Goal: Information Seeking & Learning: Compare options

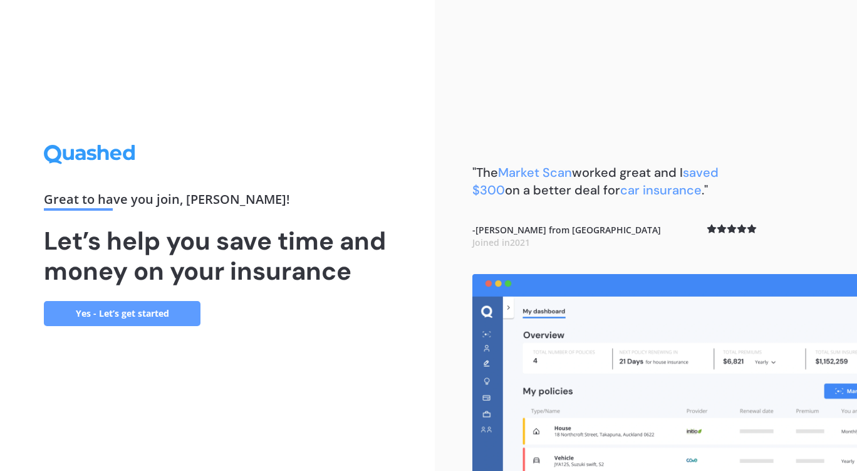
click at [133, 316] on link "Yes - Let’s get started" at bounding box center [122, 313] width 157 height 25
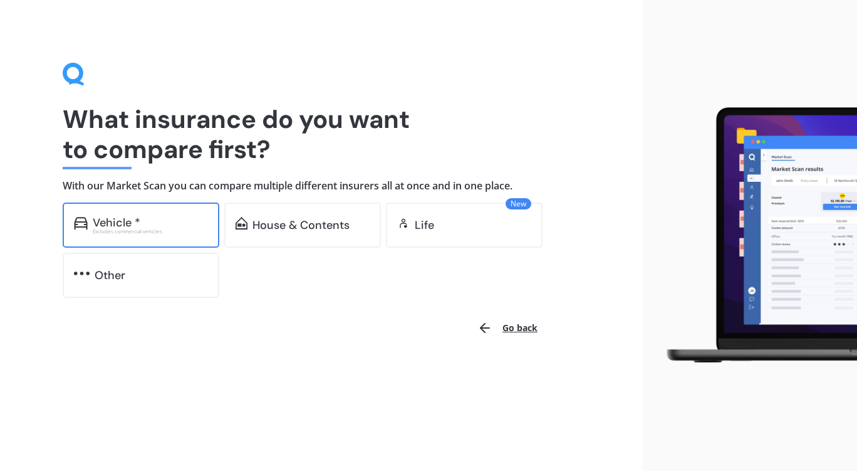
click at [141, 217] on div "Vehicle *" at bounding box center [150, 222] width 115 height 13
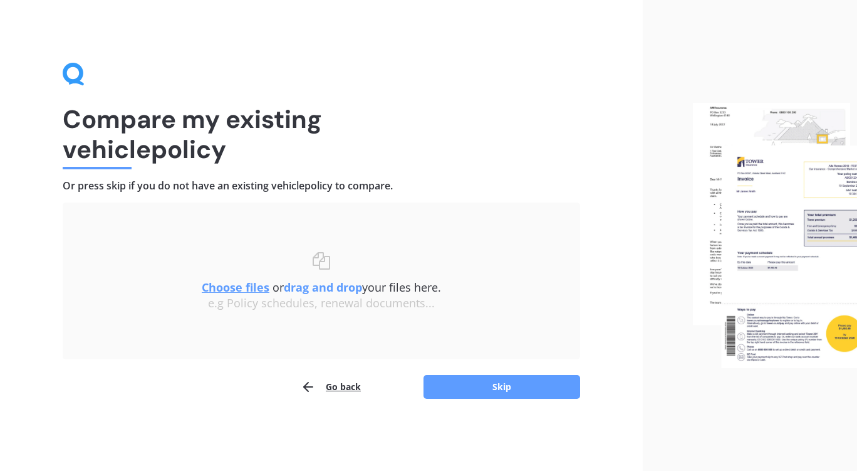
click at [236, 286] on u "Choose files" at bounding box center [236, 287] width 68 height 15
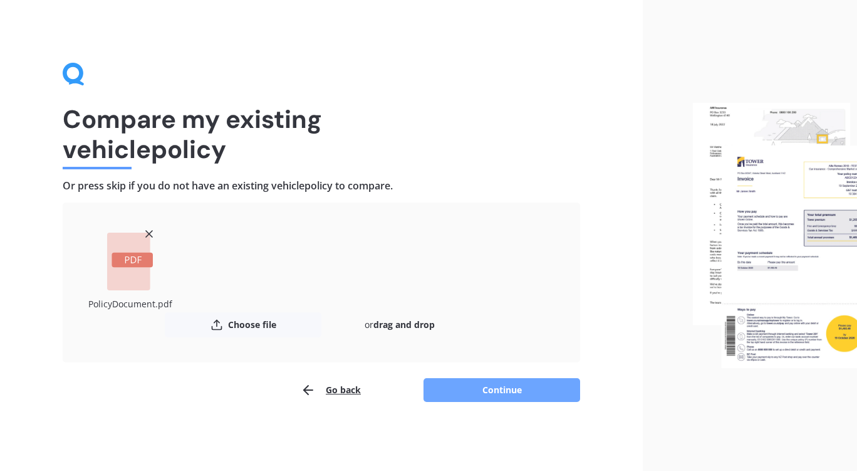
click at [498, 385] on button "Continue" at bounding box center [502, 390] width 157 height 24
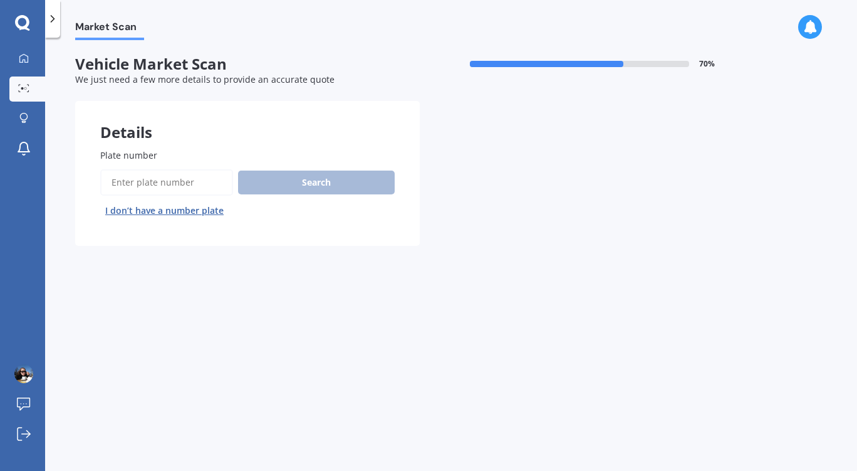
click at [143, 174] on input "Plate number" at bounding box center [166, 182] width 133 height 26
type input "HDm633"
click at [315, 179] on button "Search" at bounding box center [316, 182] width 157 height 24
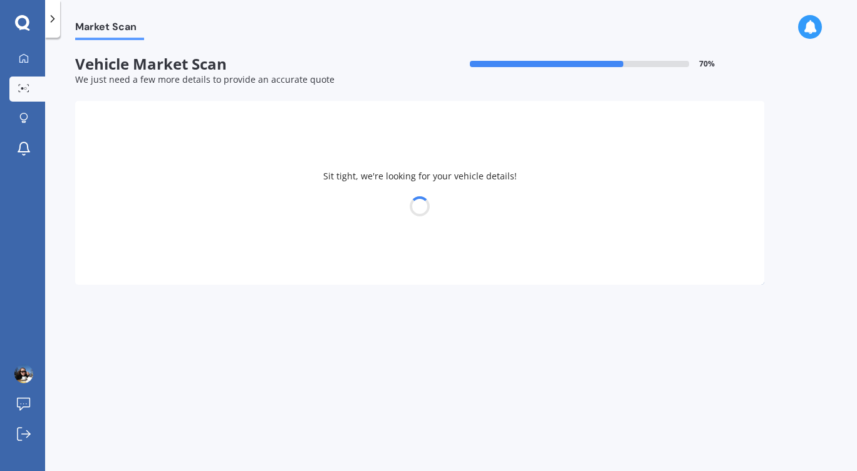
select select "MAZDA"
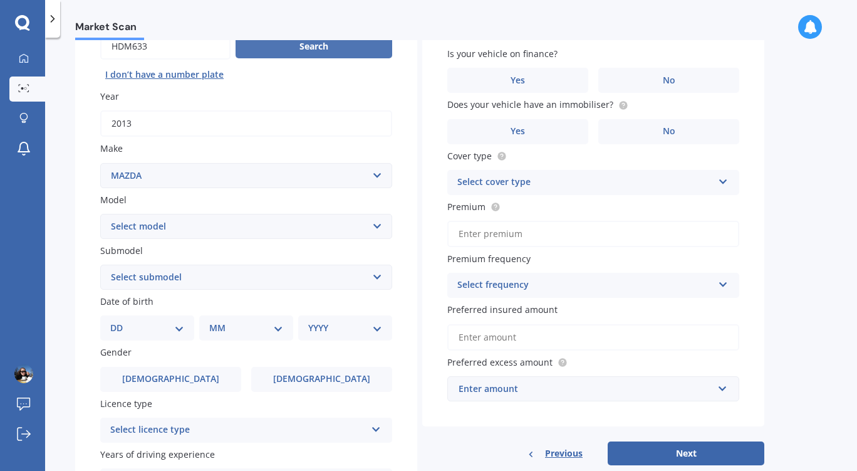
scroll to position [137, 0]
click at [377, 229] on select "Select model 121 2 3 323 323 / Familia 6 626 929 Atenza Autozam Axela AZ3 B2000…" at bounding box center [246, 225] width 292 height 25
select select "CX5"
click at [100, 214] on select "Select model 121 2 3 323 323 / Familia 6 626 929 Atenza Autozam Axela AZ3 B2000…" at bounding box center [246, 225] width 292 height 25
click at [373, 280] on select "Select submodel 2.2 Diesel 2WD XD 2.5S 4WD Diesel Limited 4WD GSX 2.2 Diesel St…" at bounding box center [246, 276] width 292 height 25
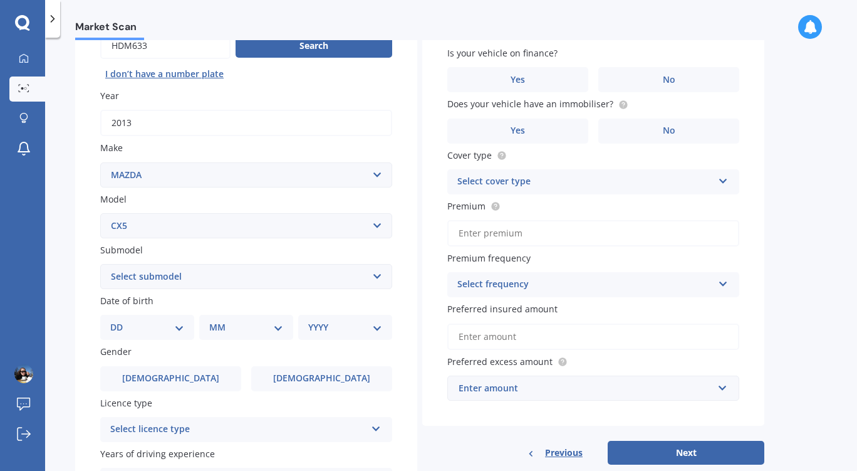
click at [473, 31] on div "Market Scan" at bounding box center [451, 20] width 812 height 40
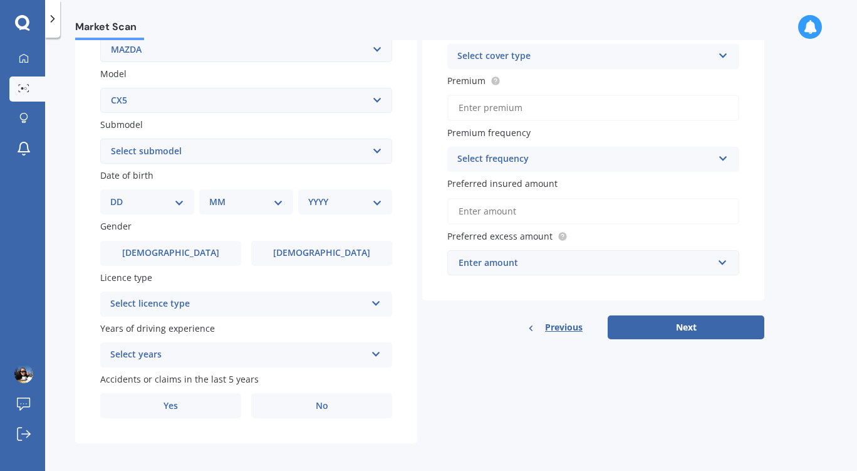
scroll to position [263, 0]
click at [179, 207] on select "DD 01 02 03 04 05 06 07 08 09 10 11 12 13 14 15 16 17 18 19 20 21 22 23 24 25 2…" at bounding box center [147, 201] width 74 height 14
select select "03"
click at [120, 196] on select "DD 01 02 03 04 05 06 07 08 09 10 11 12 13 14 15 16 17 18 19 20 21 22 23 24 25 2…" at bounding box center [147, 201] width 74 height 14
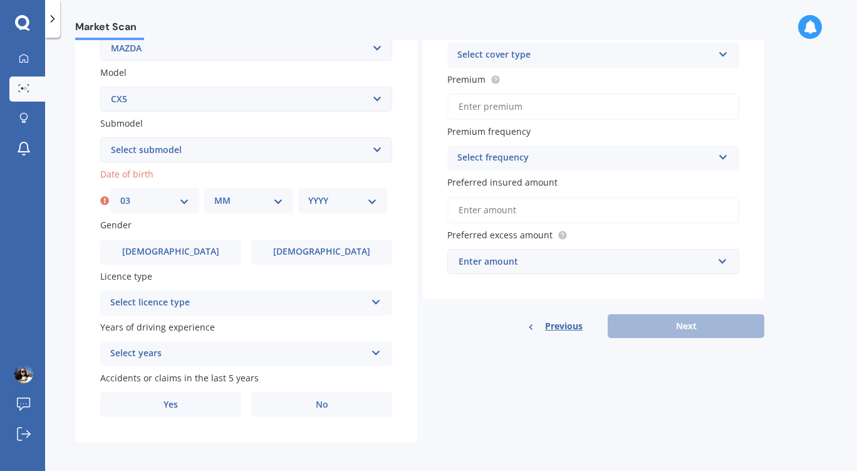
click at [275, 206] on select "MM 01 02 03 04 05 06 07 08 09 10 11 12" at bounding box center [248, 201] width 69 height 14
select select "10"
click at [214, 196] on select "MM 01 02 03 04 05 06 07 08 09 10 11 12" at bounding box center [248, 201] width 69 height 14
click at [377, 204] on div "YYYY 2025 2024 2023 2022 2021 2020 2019 2018 2017 2016 2015 2014 2013 2012 2011…" at bounding box center [342, 200] width 89 height 25
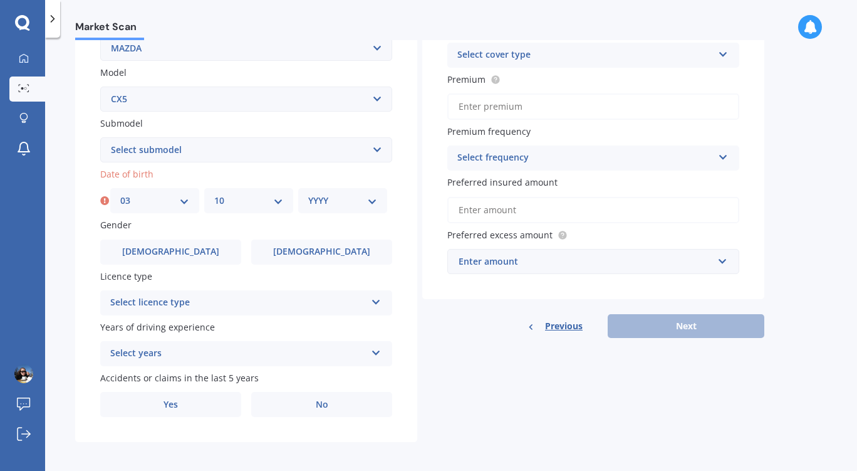
click at [370, 204] on select "YYYY 2025 2024 2023 2022 2021 2020 2019 2018 2017 2016 2015 2014 2013 2012 2011…" at bounding box center [342, 201] width 69 height 14
select select "1987"
click at [308, 196] on select "YYYY 2025 2024 2023 2022 2021 2020 2019 2018 2017 2016 2015 2014 2013 2012 2011…" at bounding box center [342, 201] width 69 height 14
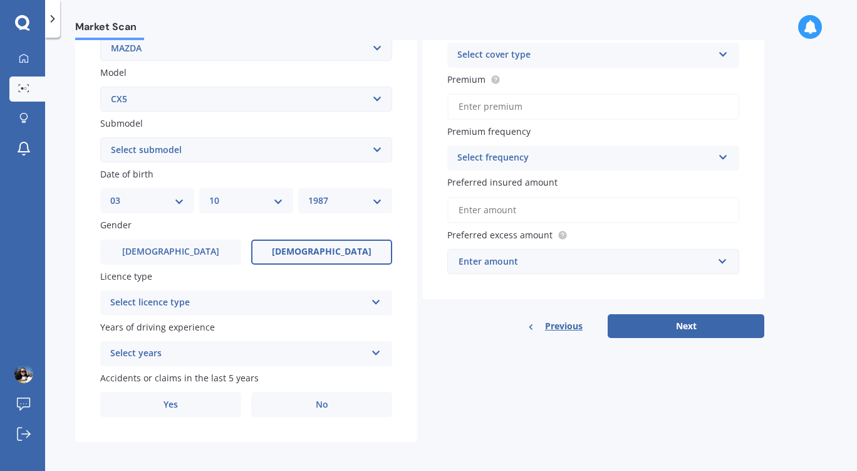
click at [323, 247] on label "[DEMOGRAPHIC_DATA]" at bounding box center [321, 251] width 141 height 25
click at [0, 0] on input "[DEMOGRAPHIC_DATA]" at bounding box center [0, 0] width 0 height 0
click at [381, 304] on icon at bounding box center [376, 299] width 11 height 9
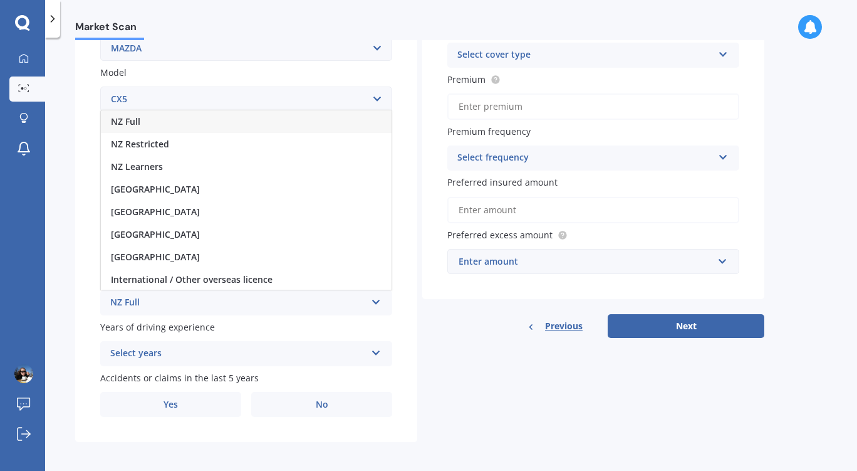
click at [206, 123] on div "NZ Full" at bounding box center [246, 121] width 291 height 23
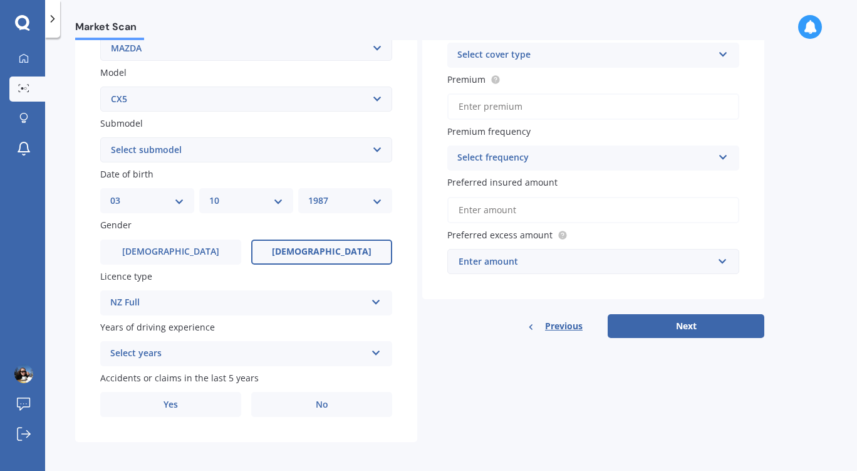
scroll to position [270, 0]
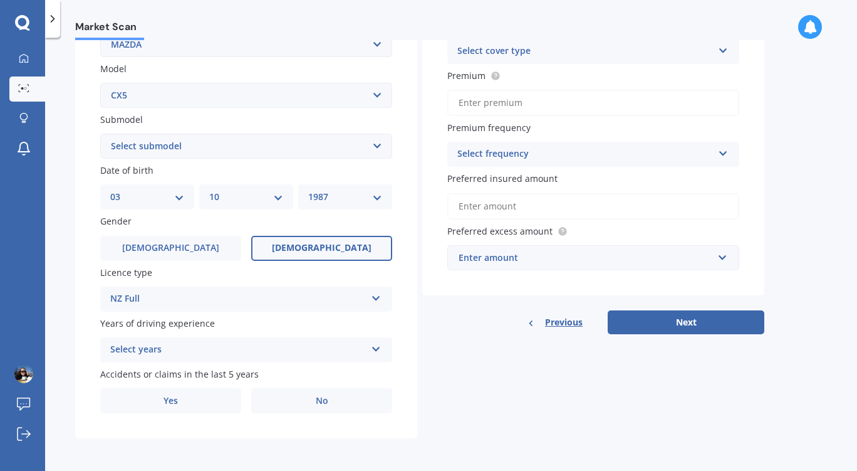
click at [374, 350] on icon at bounding box center [376, 346] width 11 height 9
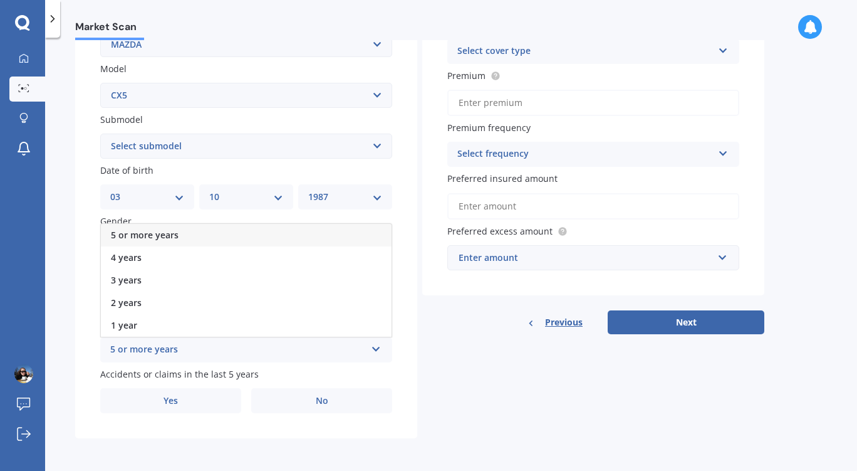
click at [216, 231] on div "5 or more years" at bounding box center [246, 235] width 291 height 23
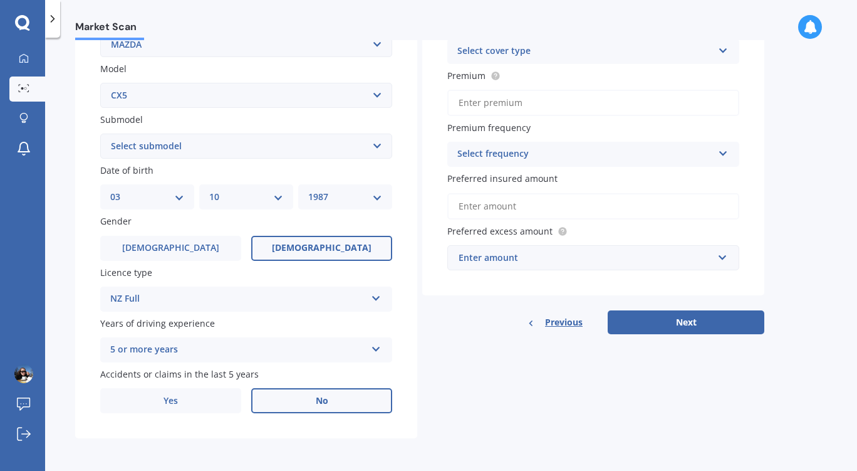
click at [326, 393] on label "No" at bounding box center [321, 400] width 141 height 25
click at [0, 0] on input "No" at bounding box center [0, 0] width 0 height 0
click at [724, 47] on icon at bounding box center [723, 48] width 11 height 9
click at [501, 74] on span "Comprehensive" at bounding box center [491, 76] width 66 height 12
click at [493, 102] on input "Premium" at bounding box center [594, 103] width 292 height 26
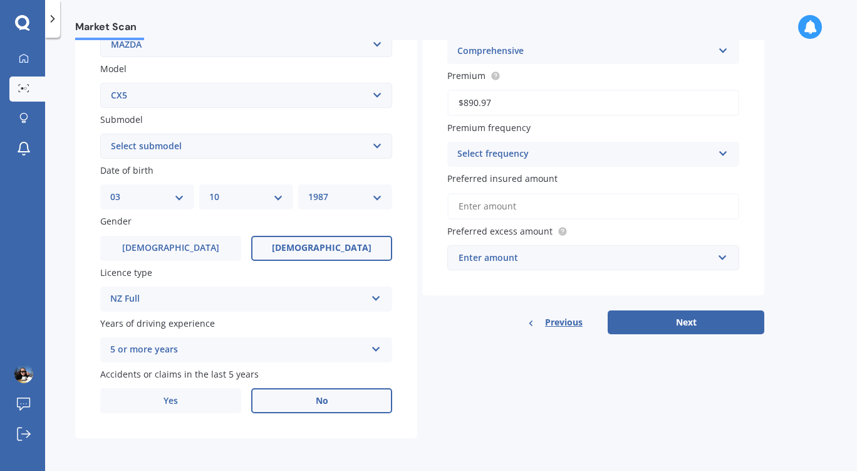
click at [518, 158] on div "Select frequency" at bounding box center [586, 154] width 256 height 15
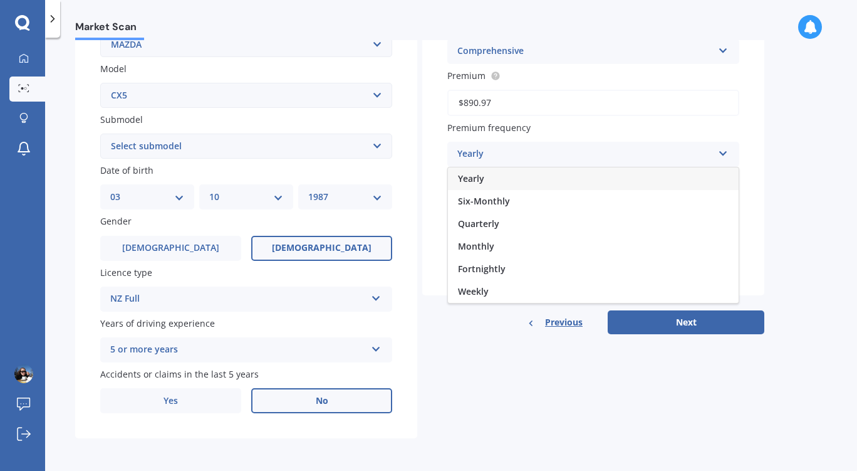
click at [501, 181] on div "Yearly" at bounding box center [593, 178] width 291 height 23
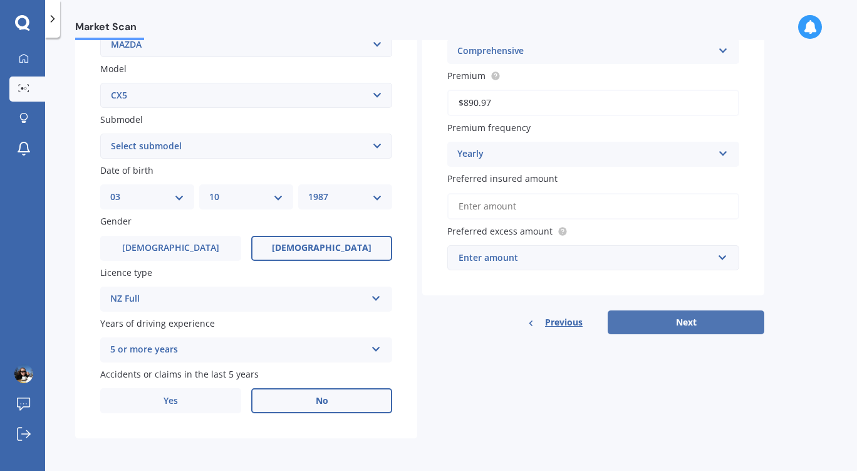
click at [678, 317] on button "Next" at bounding box center [686, 322] width 157 height 24
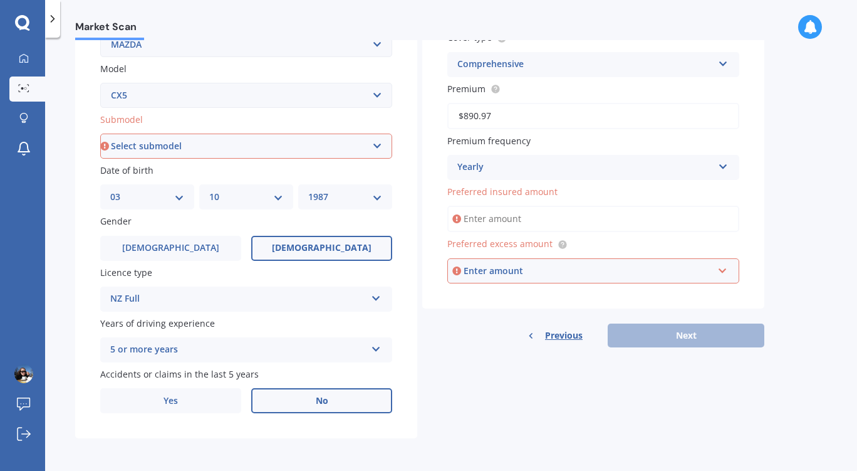
click at [495, 111] on input "$890.97" at bounding box center [594, 116] width 292 height 26
type input "$8.00"
type input "$1,278.35"
click at [503, 222] on input "Preferred insured amount" at bounding box center [594, 219] width 292 height 26
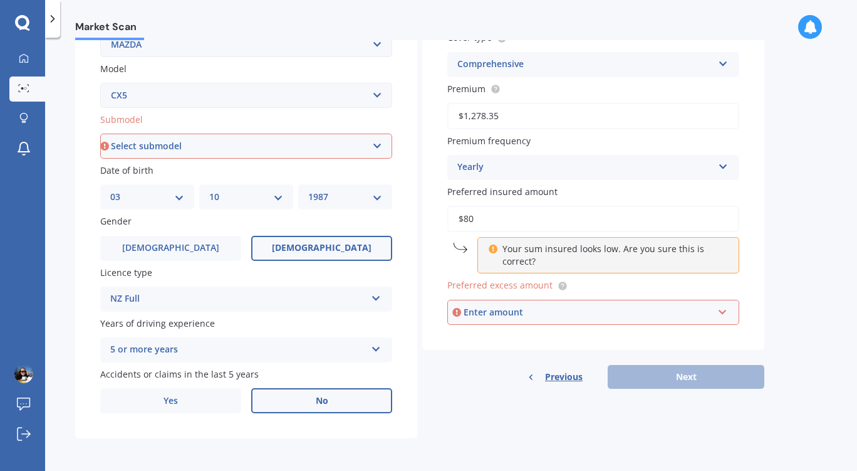
type input "$8"
type input "$900"
click at [508, 311] on div "Enter amount" at bounding box center [588, 312] width 249 height 14
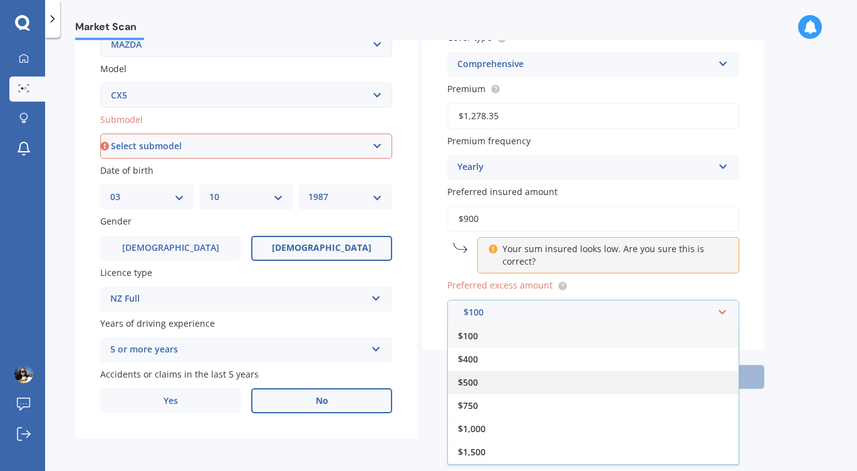
click at [477, 382] on span "$500" at bounding box center [468, 382] width 20 height 12
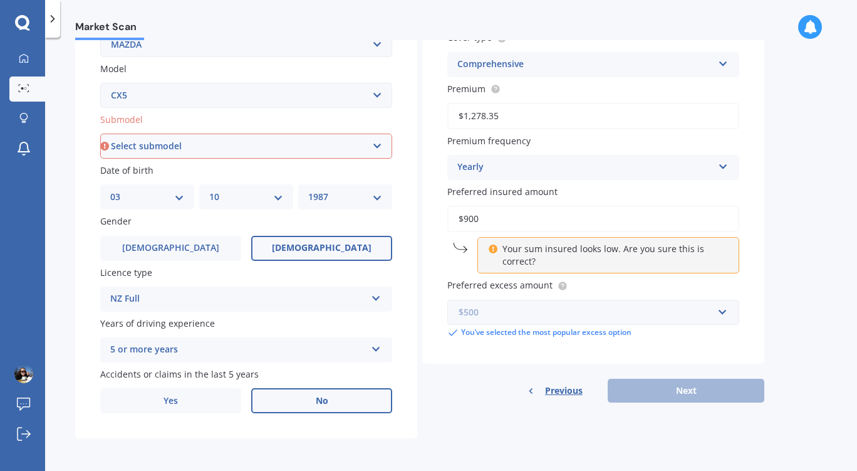
click at [721, 310] on input "text" at bounding box center [589, 312] width 281 height 24
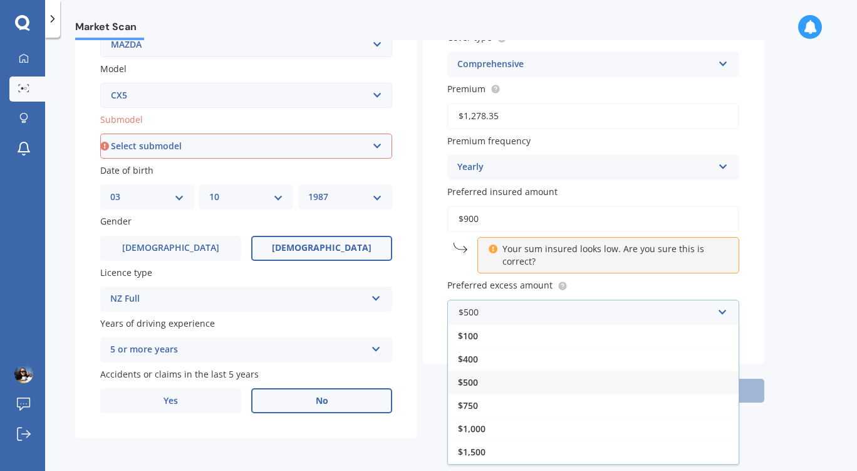
click at [481, 384] on div "$500" at bounding box center [593, 381] width 291 height 23
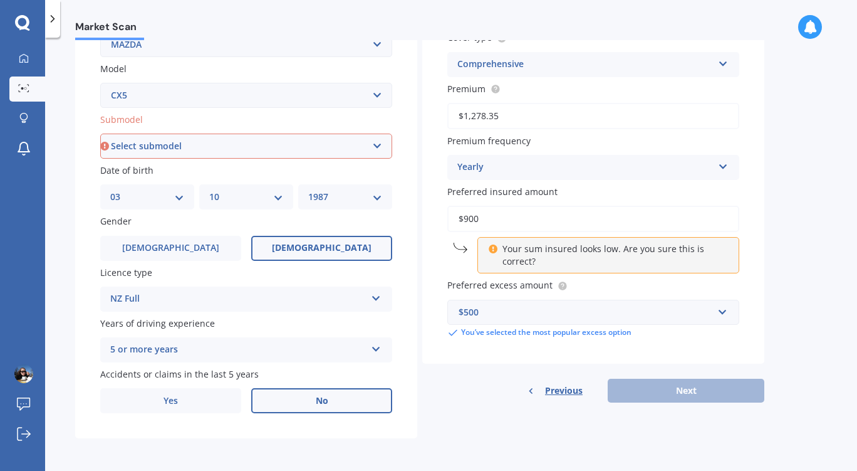
click at [641, 251] on p "Your sum insured looks low. Are you sure this is correct?" at bounding box center [613, 255] width 221 height 25
click at [491, 246] on icon at bounding box center [492, 247] width 9 height 9
click at [503, 217] on input "$900" at bounding box center [594, 219] width 292 height 26
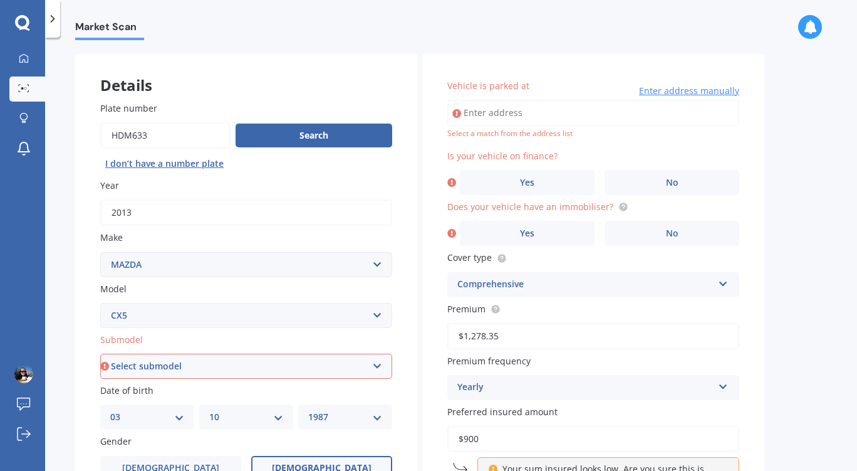
scroll to position [44, 0]
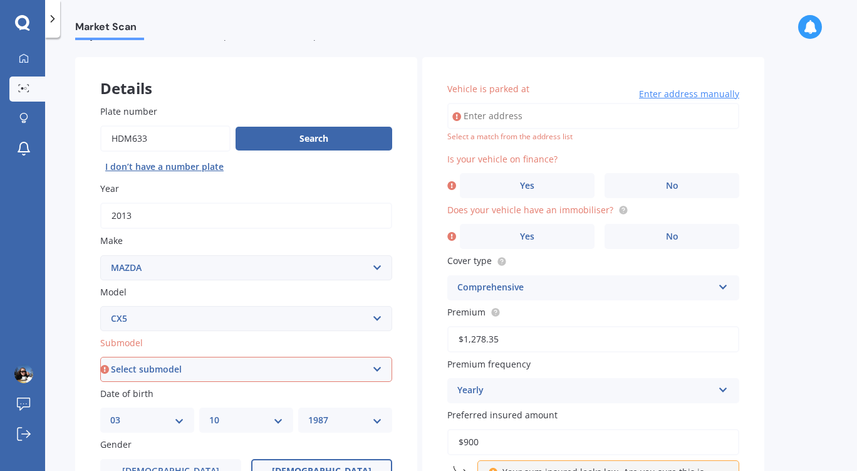
click at [484, 118] on input "Vehicle is parked at" at bounding box center [594, 116] width 292 height 26
click at [765, 201] on div "Market Scan Vehicle Market Scan 70 % We just need a few more details to provide…" at bounding box center [451, 256] width 812 height 433
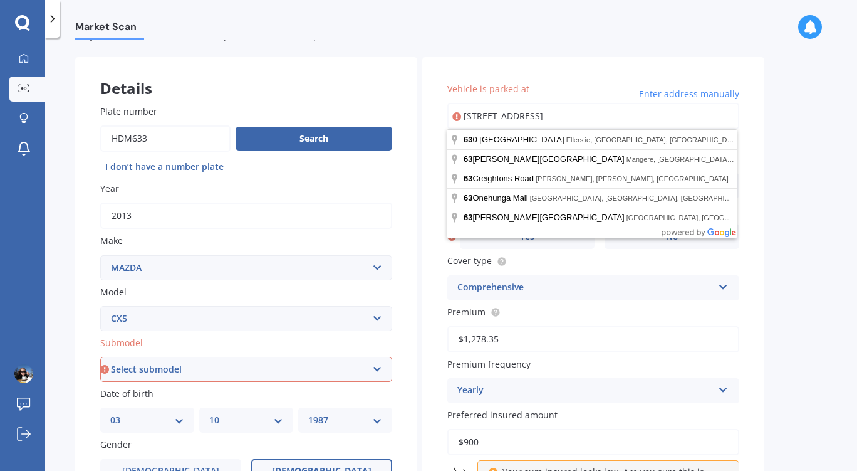
click at [587, 117] on input "[STREET_ADDRESS]" at bounding box center [594, 116] width 292 height 26
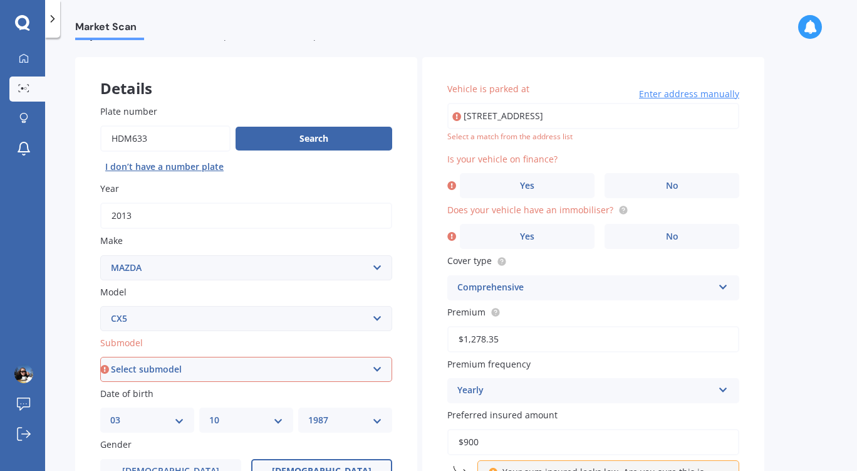
type input "[STREET_ADDRESS]"
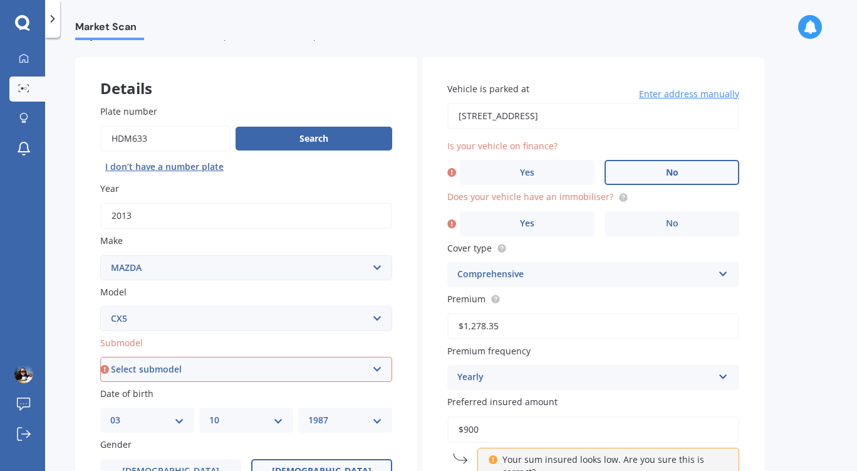
click at [676, 173] on span "No" at bounding box center [672, 172] width 13 height 11
click at [0, 0] on input "No" at bounding box center [0, 0] width 0 height 0
click at [527, 228] on span "Yes" at bounding box center [527, 223] width 15 height 11
click at [0, 0] on input "Yes" at bounding box center [0, 0] width 0 height 0
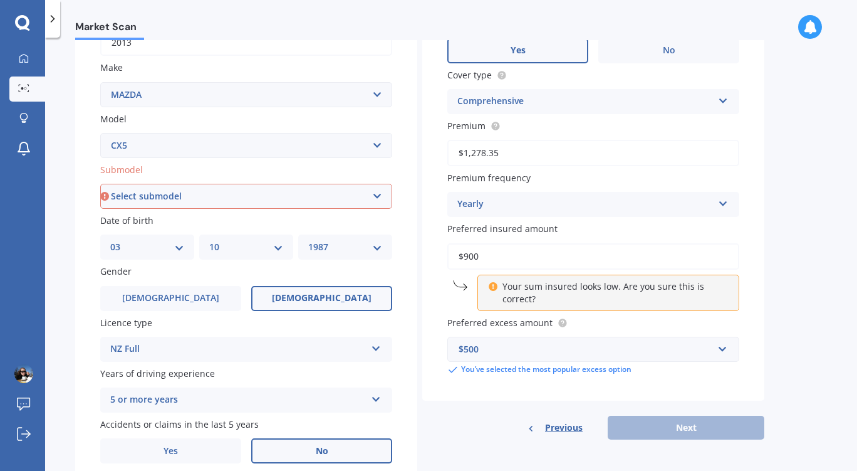
scroll to position [270, 0]
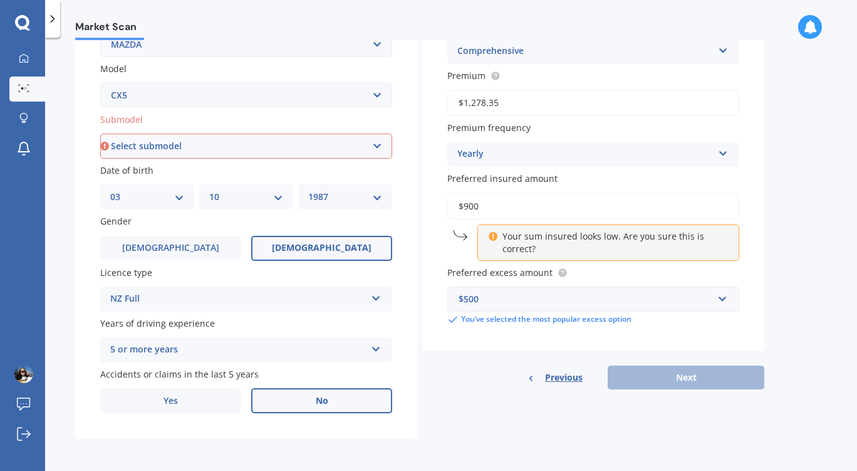
click at [379, 140] on select "Select submodel 2.2 Diesel 2WD XD 2.5S 4WD Diesel Limited 4WD GSX 2.2 Diesel St…" at bounding box center [246, 145] width 292 height 25
click at [299, 143] on select "Select submodel 2.2 Diesel 2WD XD 2.5S 4WD Diesel Limited 4WD GSX 2.2 Diesel St…" at bounding box center [246, 145] width 292 height 25
click at [216, 149] on select "Select submodel 2.2 Diesel 2WD XD 2.5S 4WD Diesel Limited 4WD GSX 2.2 Diesel St…" at bounding box center [246, 145] width 292 height 25
select select "STATION WAGON (PETROL)"
click at [100, 133] on select "Select submodel 2.2 Diesel 2WD XD 2.5S 4WD Diesel Limited 4WD GSX 2.2 Diesel St…" at bounding box center [246, 145] width 292 height 25
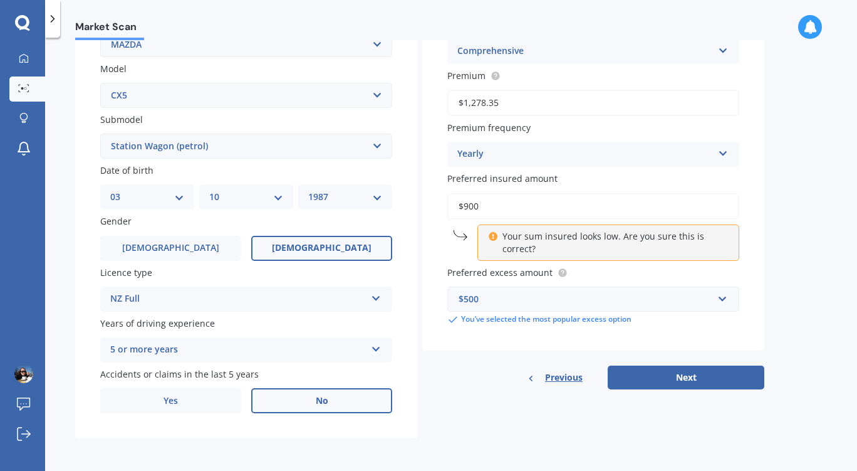
click at [370, 146] on select "Select submodel 2.2 Diesel 2WD XD 2.5S 4WD Diesel Limited 4WD GSX 2.2 Diesel St…" at bounding box center [246, 145] width 292 height 25
click at [683, 375] on button "Next" at bounding box center [686, 377] width 157 height 24
select select "03"
select select "10"
select select "1987"
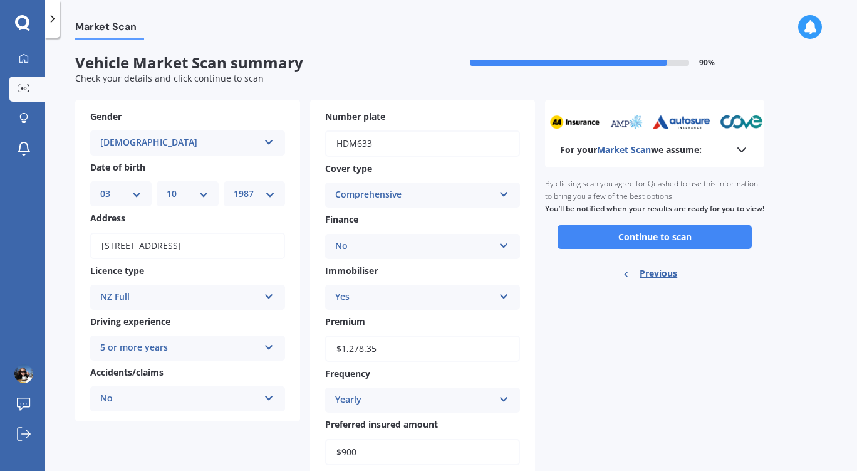
scroll to position [0, 0]
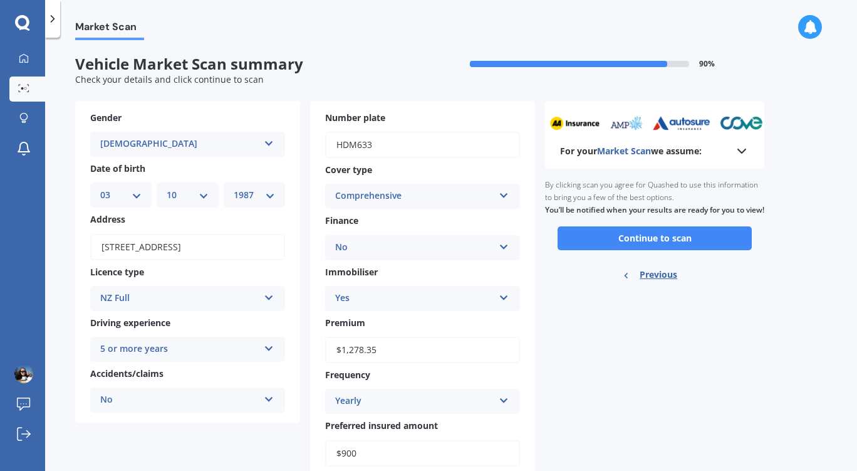
click at [743, 152] on polyline at bounding box center [742, 151] width 8 height 4
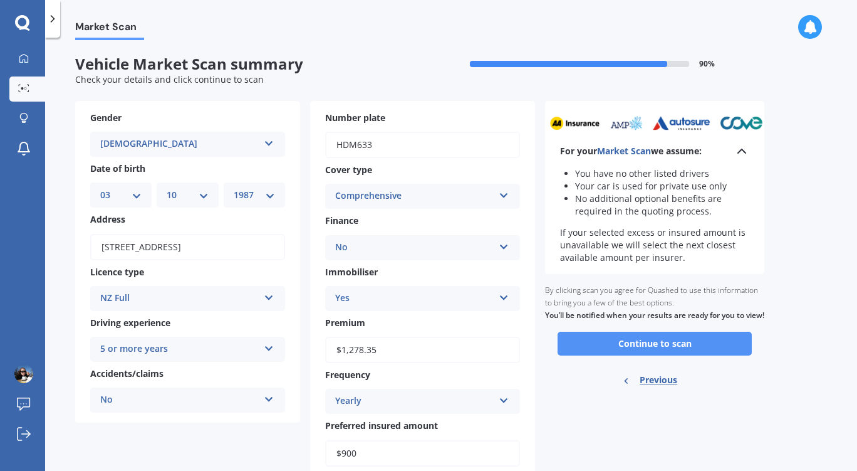
click at [658, 355] on button "Continue to scan" at bounding box center [655, 344] width 194 height 24
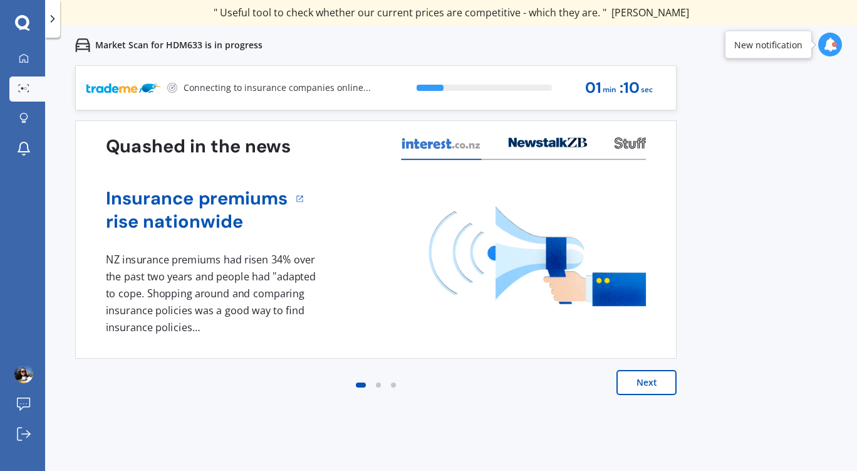
click at [651, 385] on button "Next" at bounding box center [647, 382] width 60 height 25
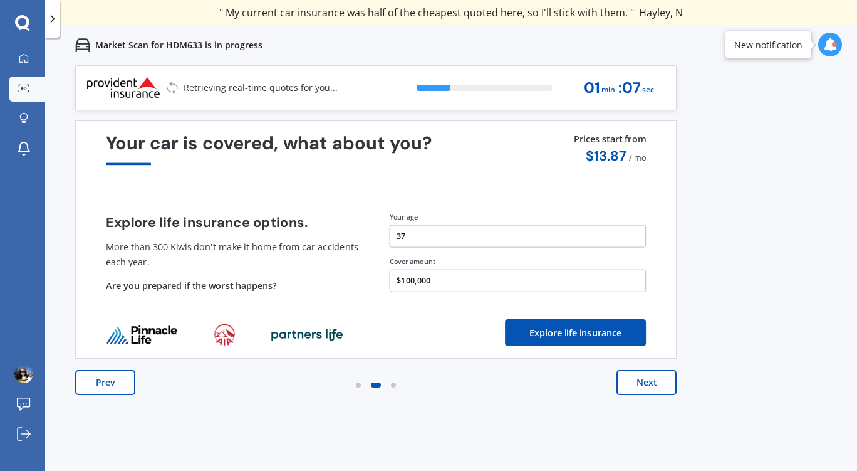
click at [651, 385] on button "Next" at bounding box center [647, 382] width 60 height 25
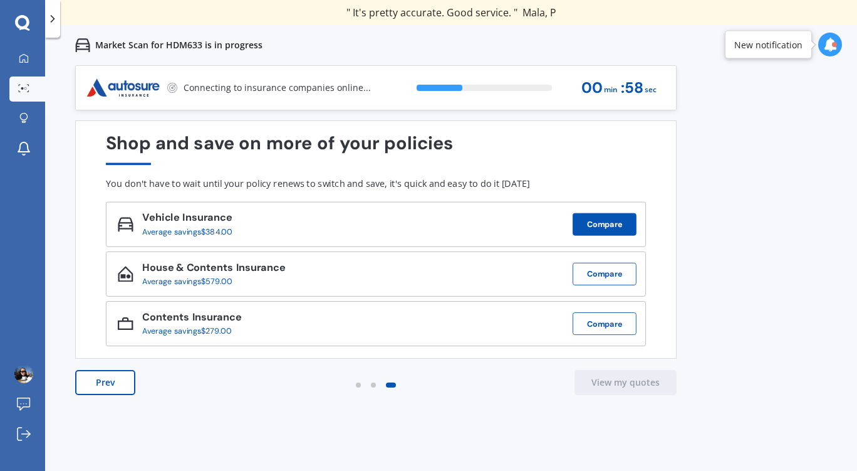
click at [607, 226] on button "Compare" at bounding box center [605, 224] width 64 height 23
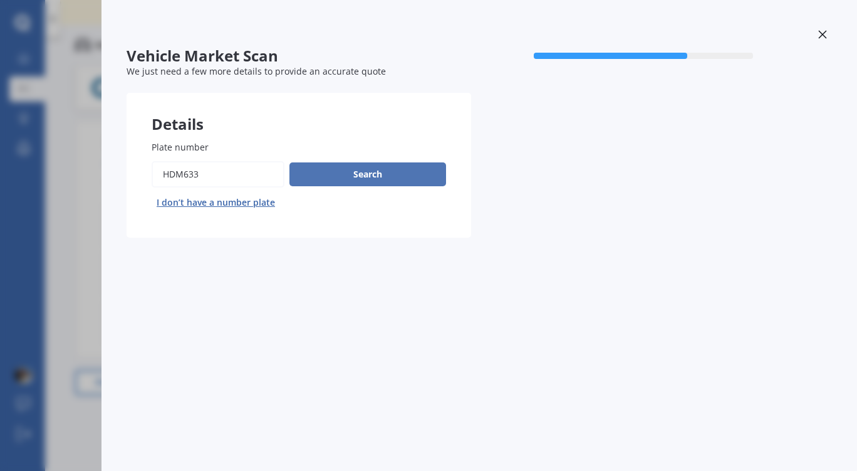
click at [380, 177] on button "Search" at bounding box center [368, 174] width 157 height 24
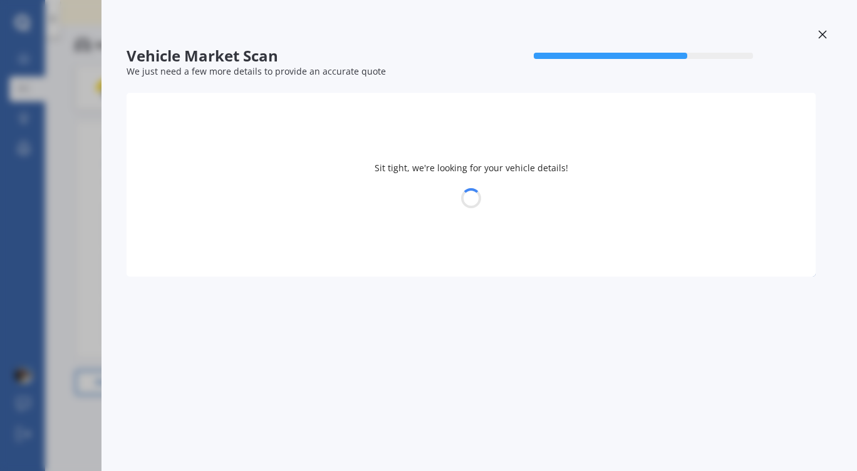
select select "MAZDA"
select select "03"
select select "10"
select select "1987"
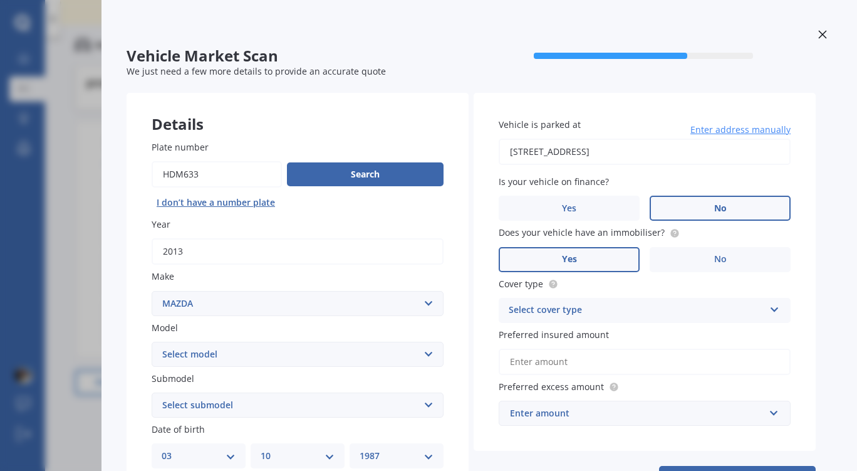
click at [819, 34] on icon at bounding box center [823, 34] width 9 height 9
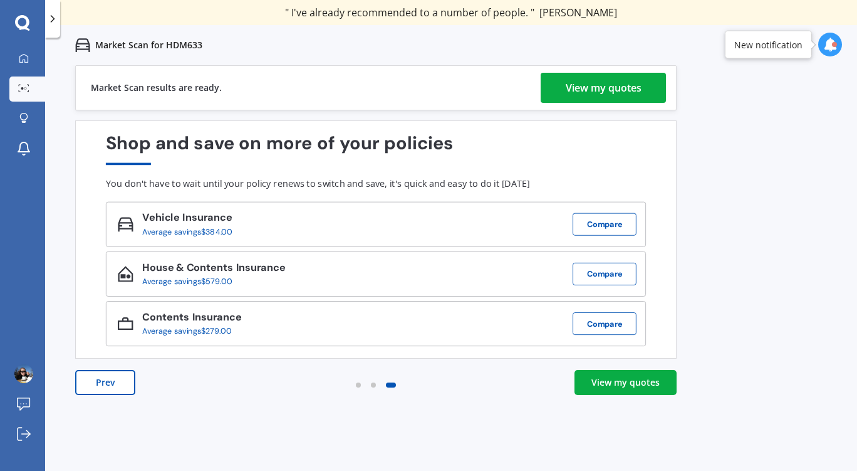
click at [622, 80] on div "View my quotes" at bounding box center [604, 88] width 76 height 30
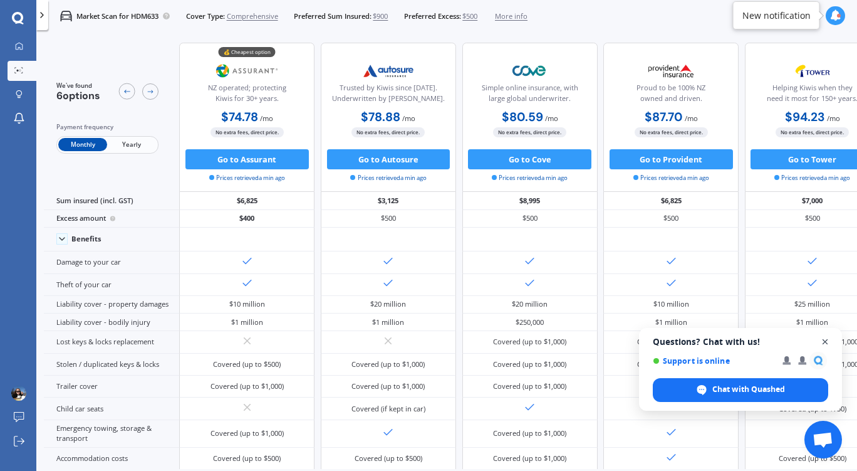
click at [824, 343] on span "Open chat" at bounding box center [826, 342] width 16 height 16
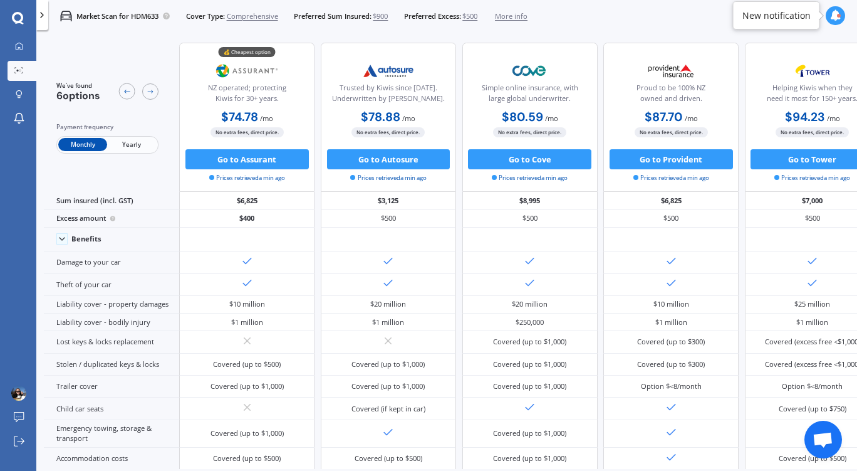
click at [385, 16] on span "$900" at bounding box center [380, 16] width 15 height 10
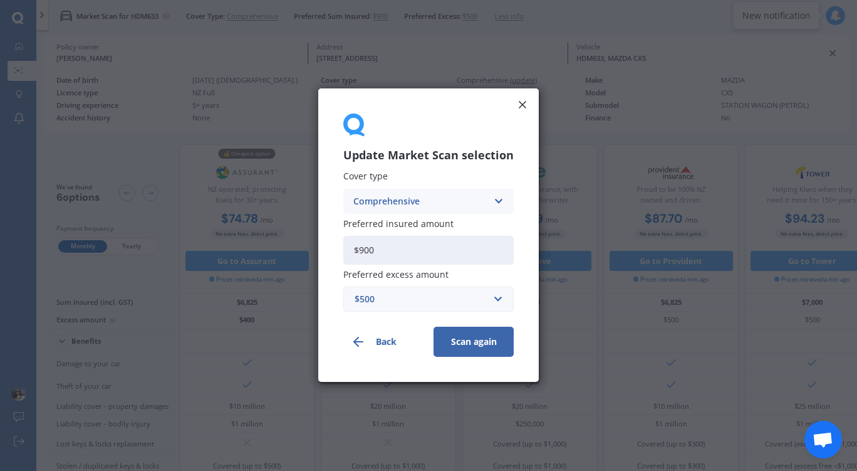
click at [388, 245] on input "$900" at bounding box center [428, 250] width 170 height 29
type input "$9"
type input "$3"
type input "$23,000"
click at [464, 346] on button "Scan again" at bounding box center [474, 342] width 80 height 30
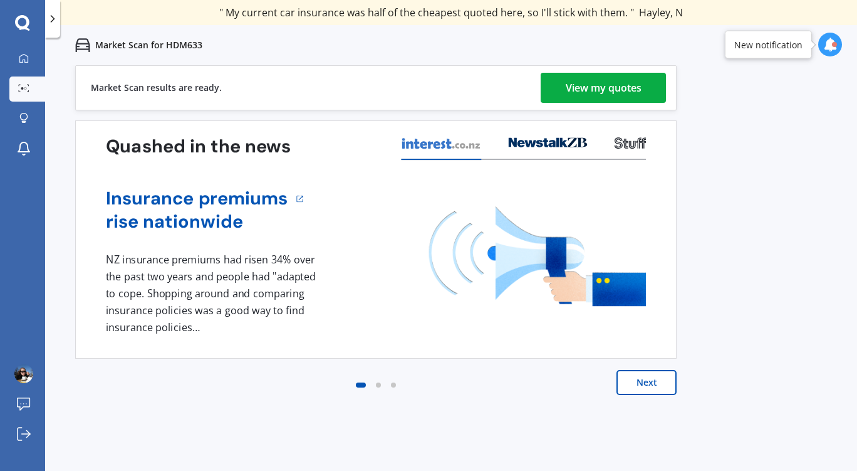
click at [609, 88] on div "View my quotes" at bounding box center [604, 88] width 76 height 30
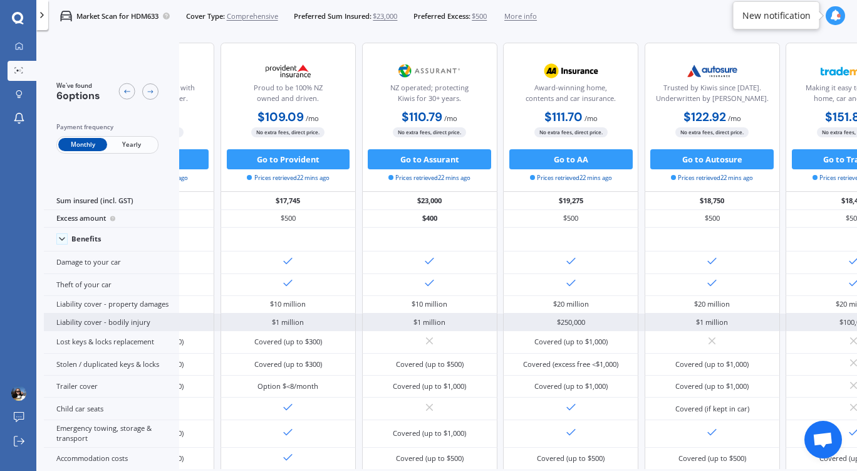
scroll to position [0, 125]
